Goal: Task Accomplishment & Management: Use online tool/utility

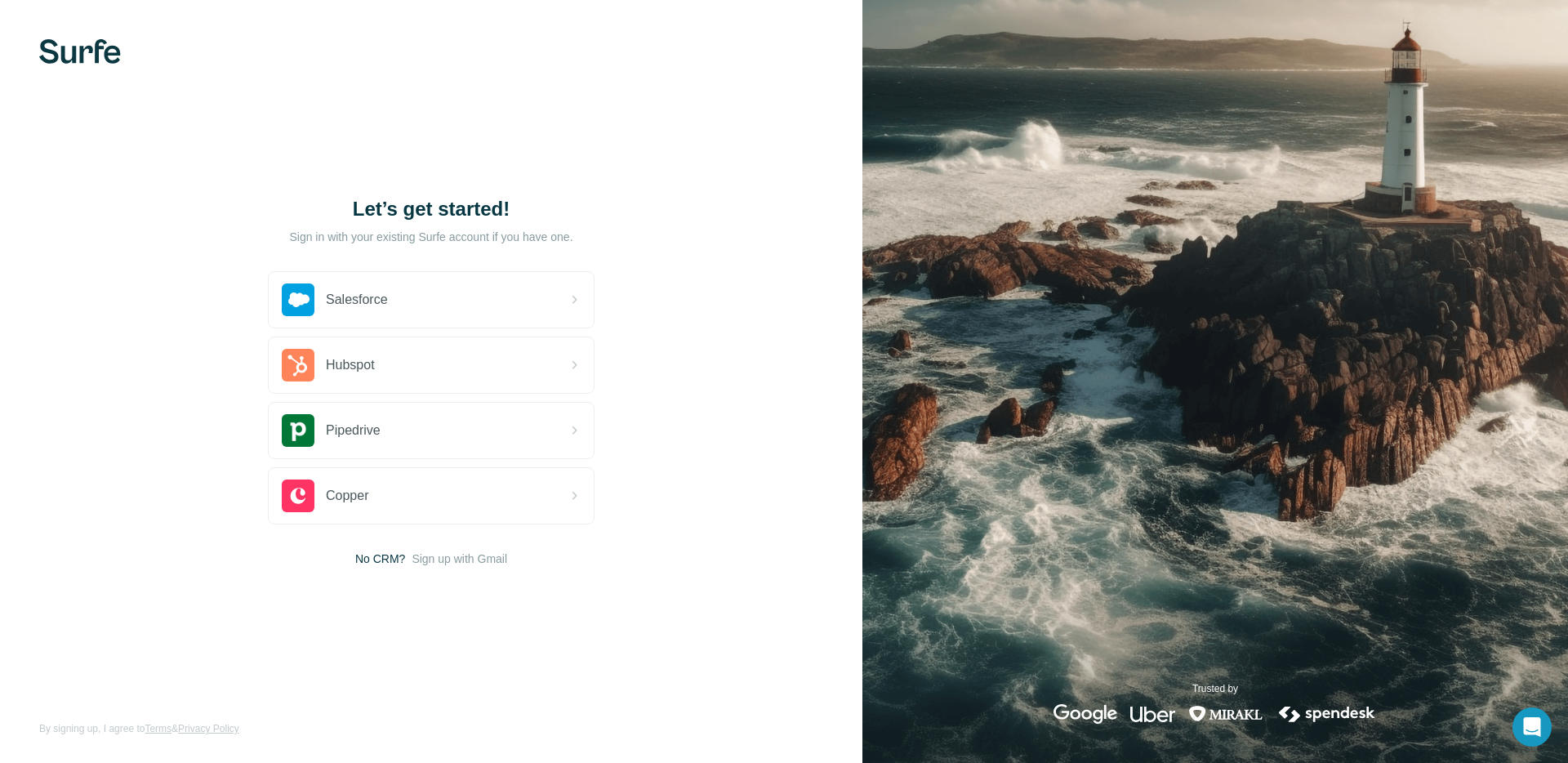
click at [786, 138] on div "Let’s get started! Sign in with your existing Surfe account if you have one. Sa…" at bounding box center [431, 382] width 862 height 763
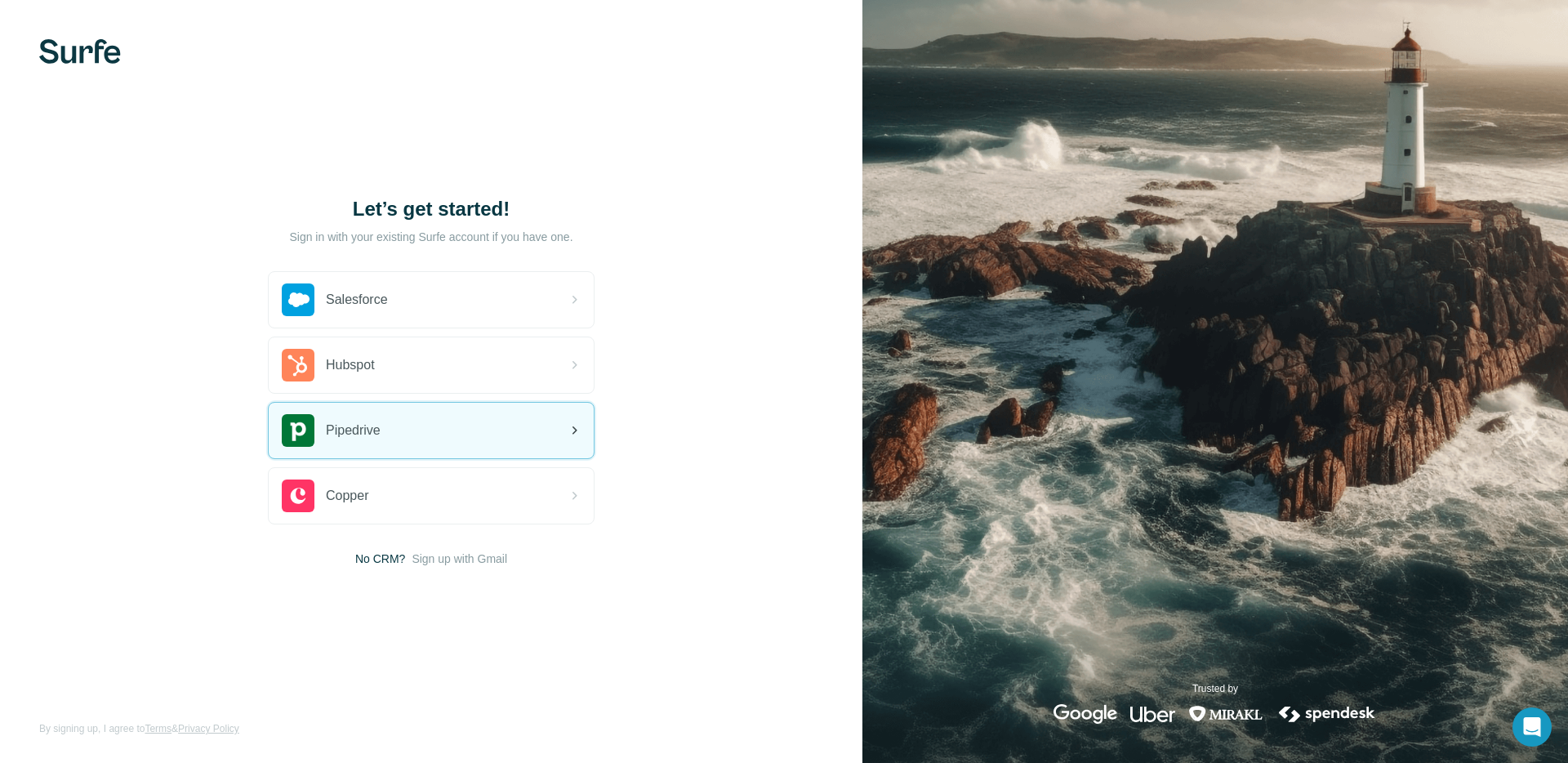
click at [531, 403] on div "Pipedrive" at bounding box center [432, 430] width 325 height 56
